Goal: Task Accomplishment & Management: Use online tool/utility

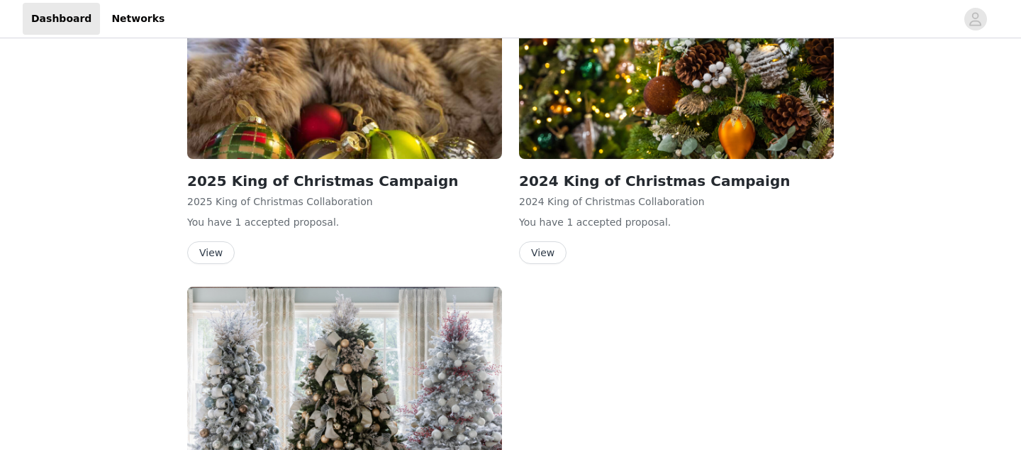
scroll to position [224, 0]
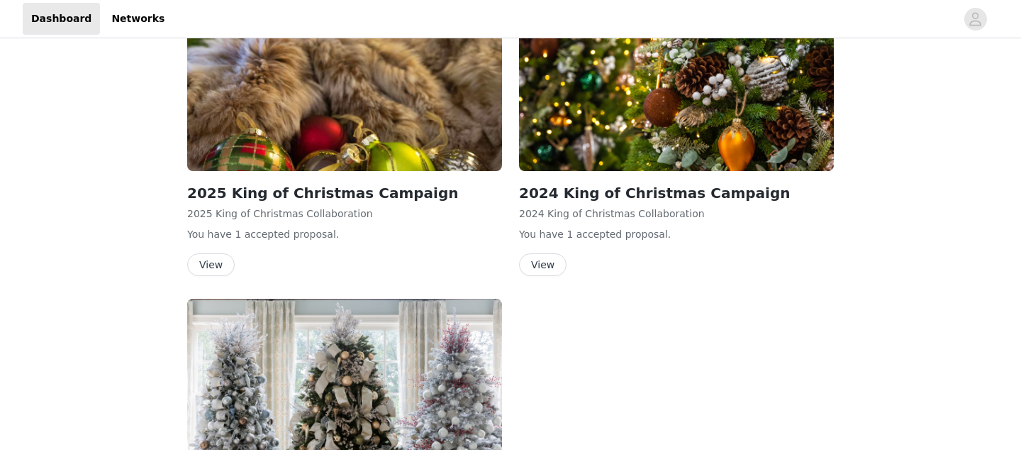
click at [215, 263] on button "View" at bounding box center [211, 264] width 48 height 23
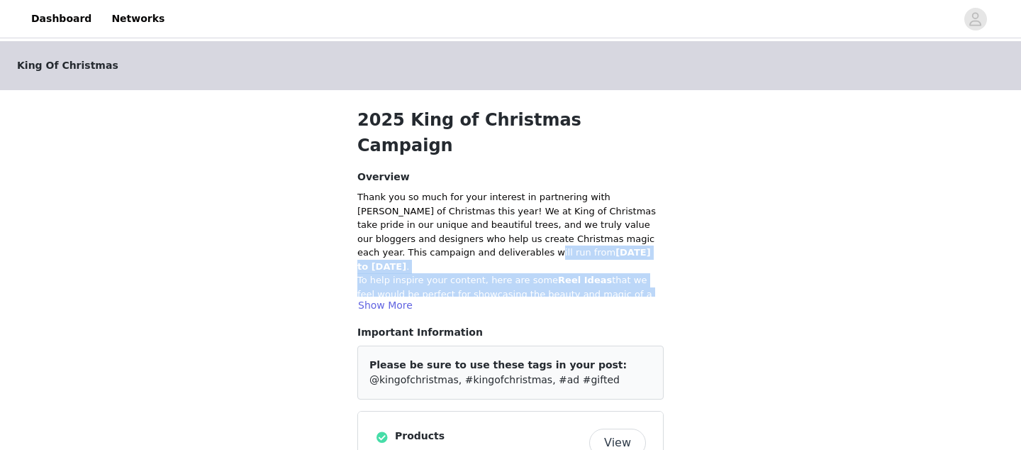
drag, startPoint x: 448, startPoint y: 227, endPoint x: 626, endPoint y: 286, distance: 187.4
click at [627, 286] on div "Thank you so much for your interest in partnering with [PERSON_NAME] of Christm…" at bounding box center [510, 251] width 306 height 123
click at [626, 286] on div "Thank you so much for your interest in partnering with [PERSON_NAME] of Christm…" at bounding box center [510, 251] width 306 height 123
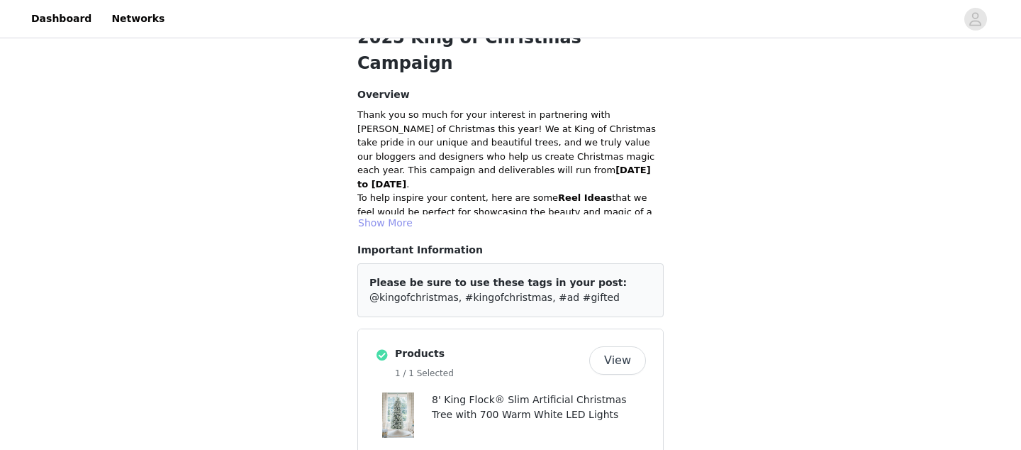
scroll to position [64, 0]
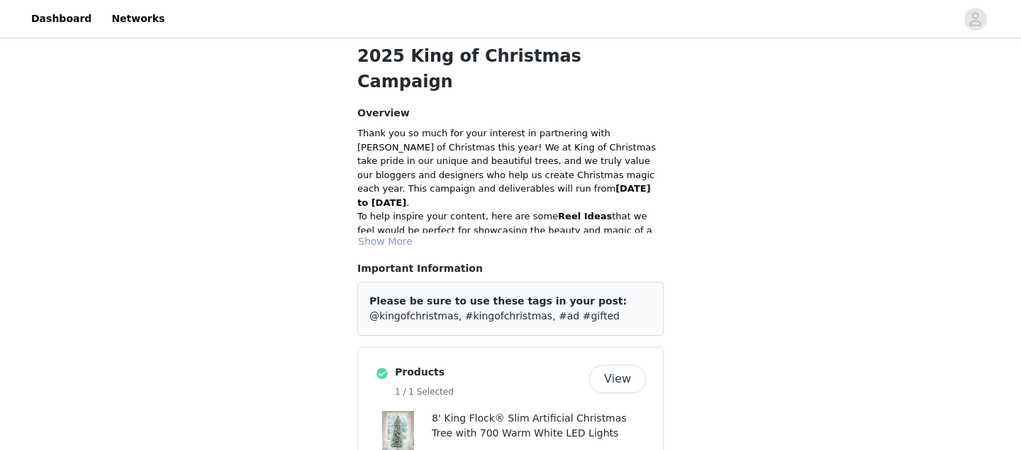
click at [382, 233] on button "Show More" at bounding box center [385, 241] width 56 height 17
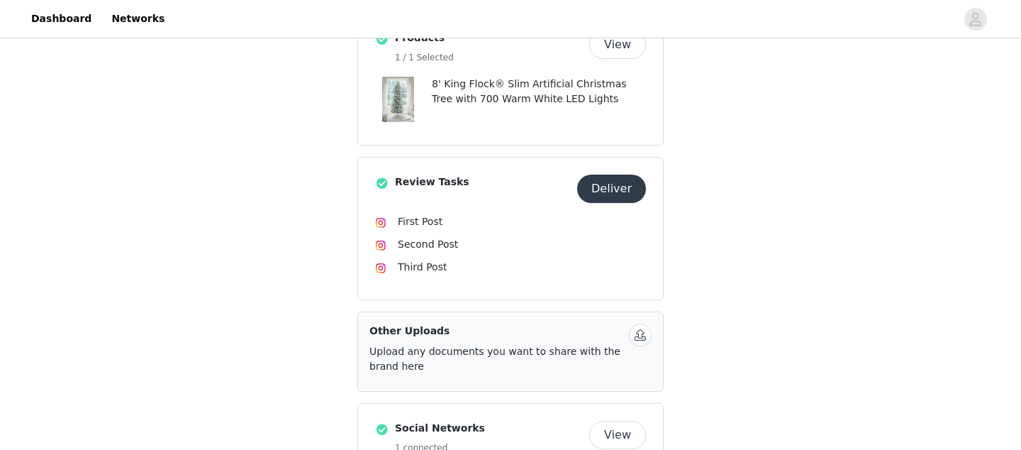
scroll to position [706, 0]
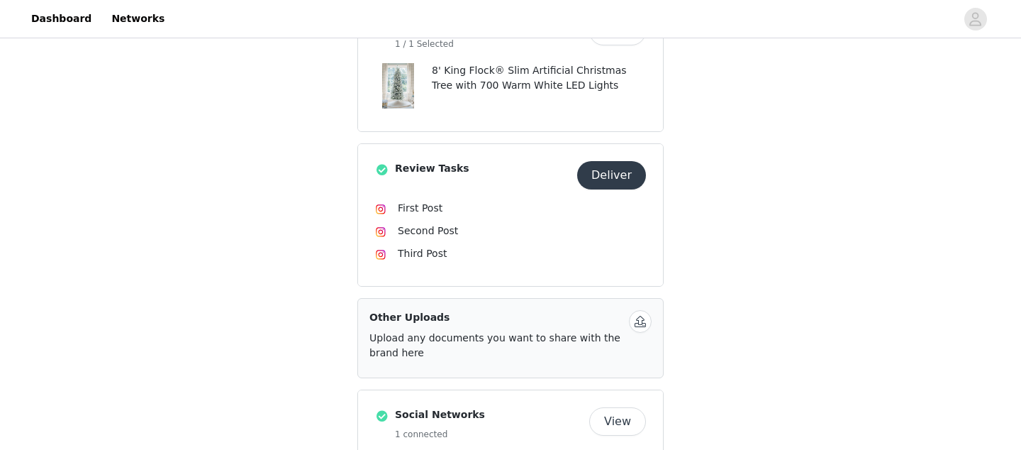
click at [613, 161] on button "Deliver" at bounding box center [611, 175] width 69 height 28
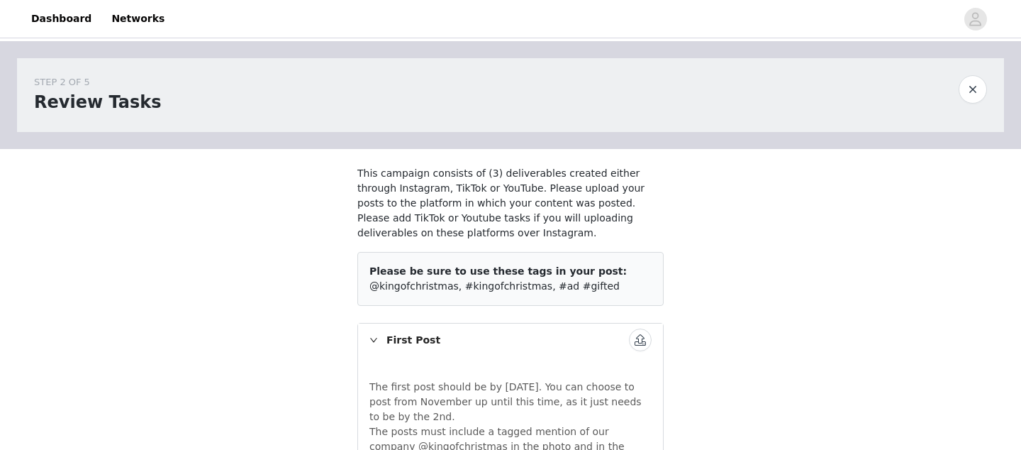
scroll to position [247, 0]
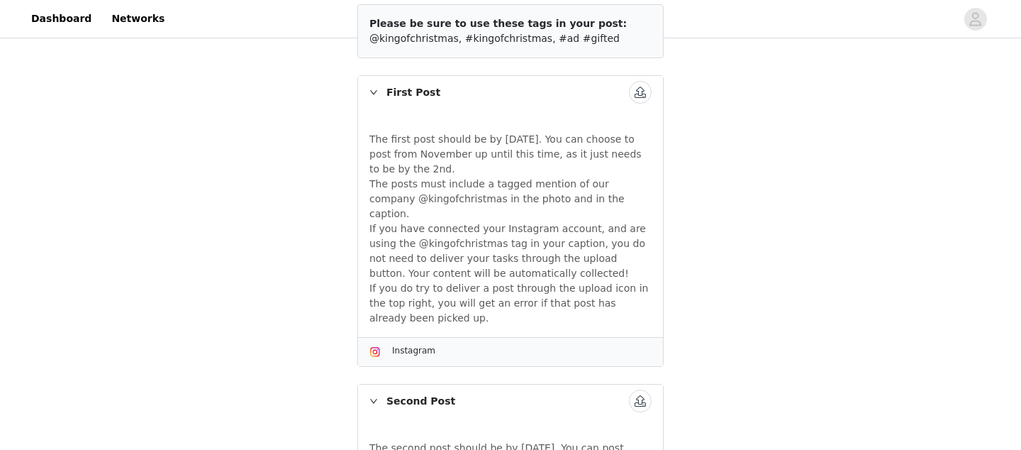
drag, startPoint x: 376, startPoint y: 131, endPoint x: 554, endPoint y: 224, distance: 200.1
click at [554, 225] on div "The first post should be by [DATE]. You can choose to post from November up unt…" at bounding box center [510, 223] width 282 height 205
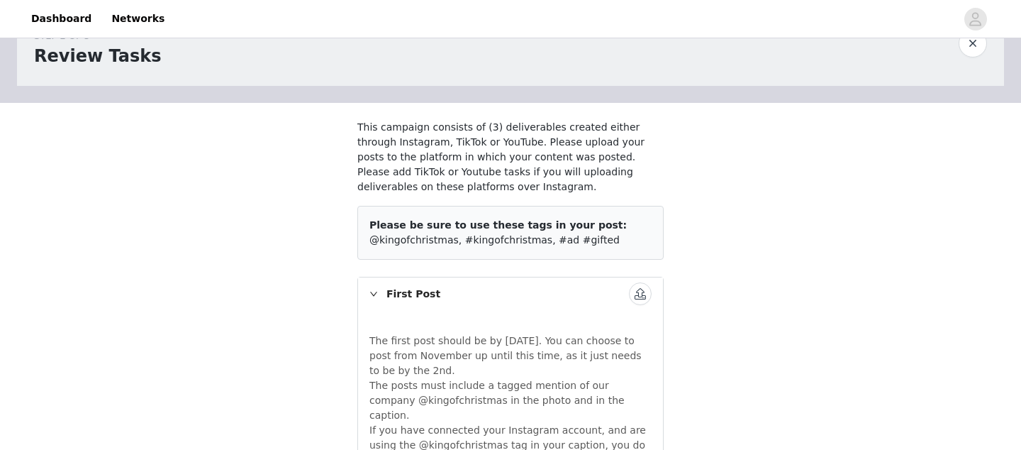
scroll to position [0, 0]
